Goal: Navigation & Orientation: Go to known website

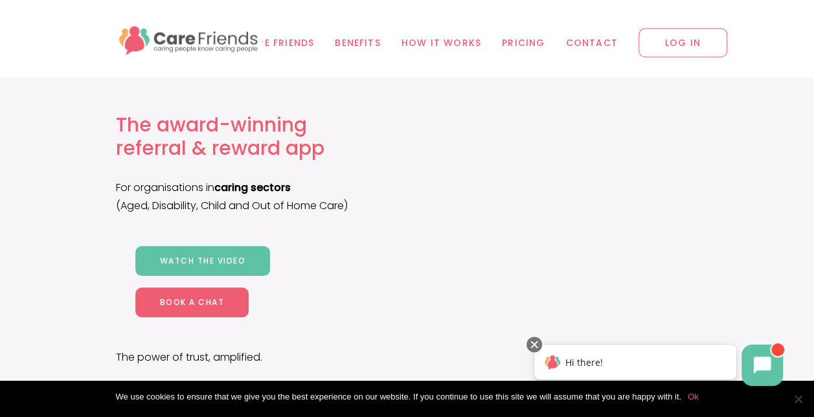
click at [699, 48] on span "LOG IN" at bounding box center [682, 42] width 89 height 29
click at [669, 42] on span "LOG IN" at bounding box center [682, 42] width 89 height 29
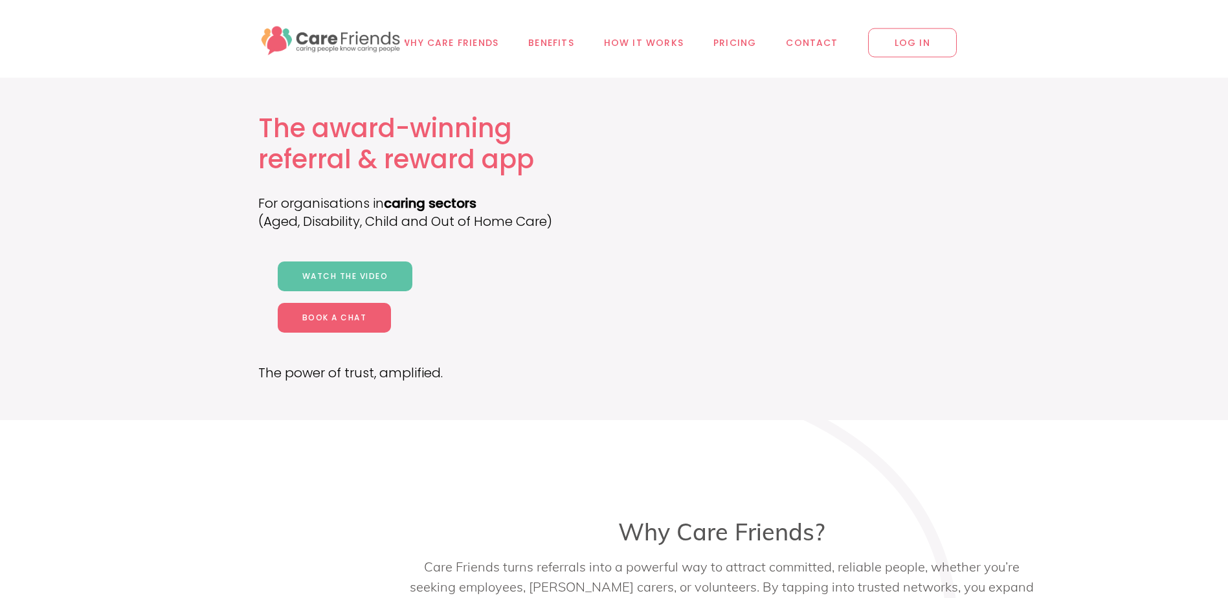
click at [926, 43] on span "LOG IN" at bounding box center [912, 42] width 89 height 29
